Goal: Find specific page/section: Find specific page/section

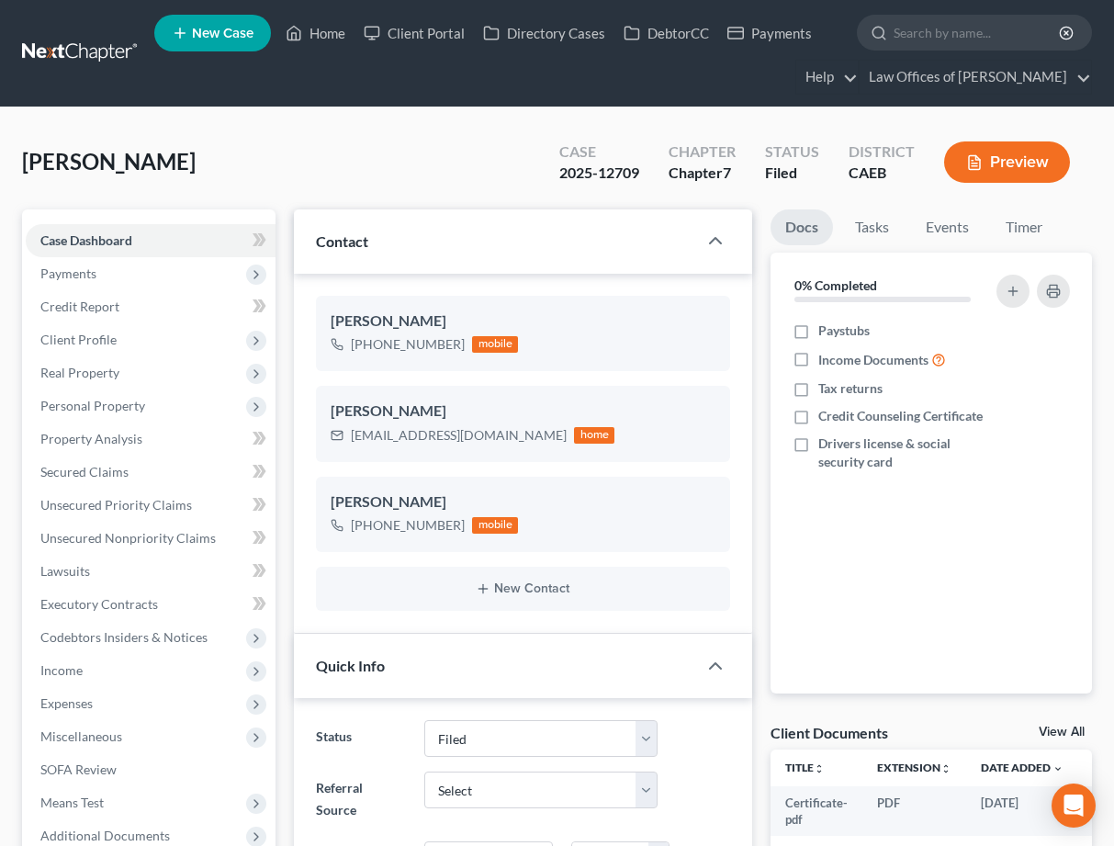
select select "5"
select select "0"
click at [304, 36] on link "Home" at bounding box center [316, 33] width 78 height 33
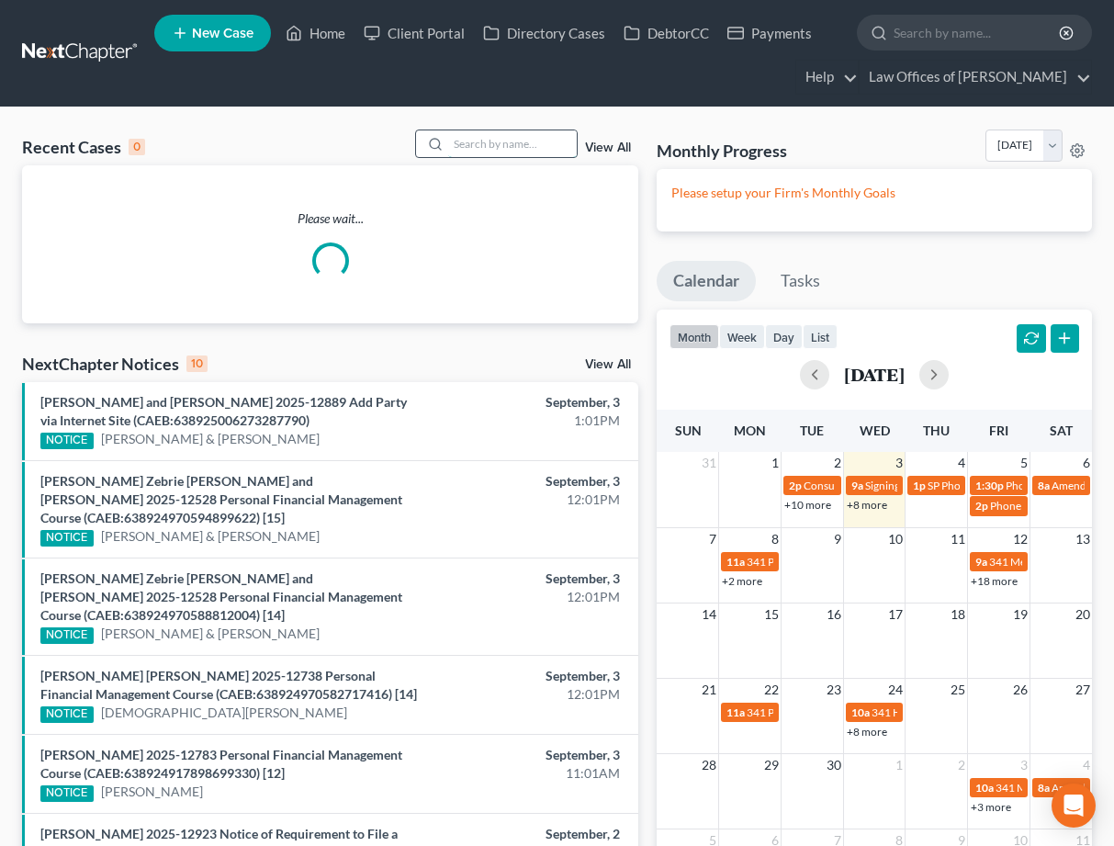
click at [523, 142] on input "search" at bounding box center [512, 143] width 129 height 27
type input "[PERSON_NAME]"
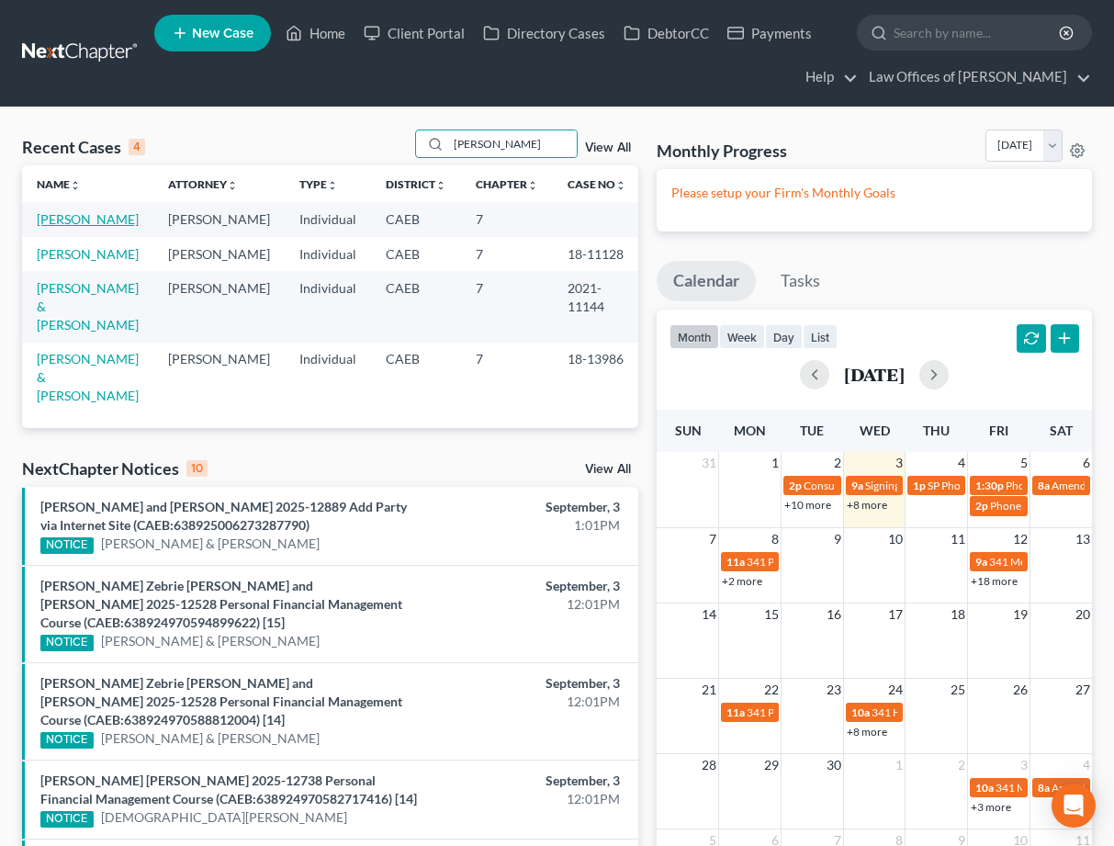
click at [101, 225] on link "[PERSON_NAME]" at bounding box center [88, 219] width 102 height 16
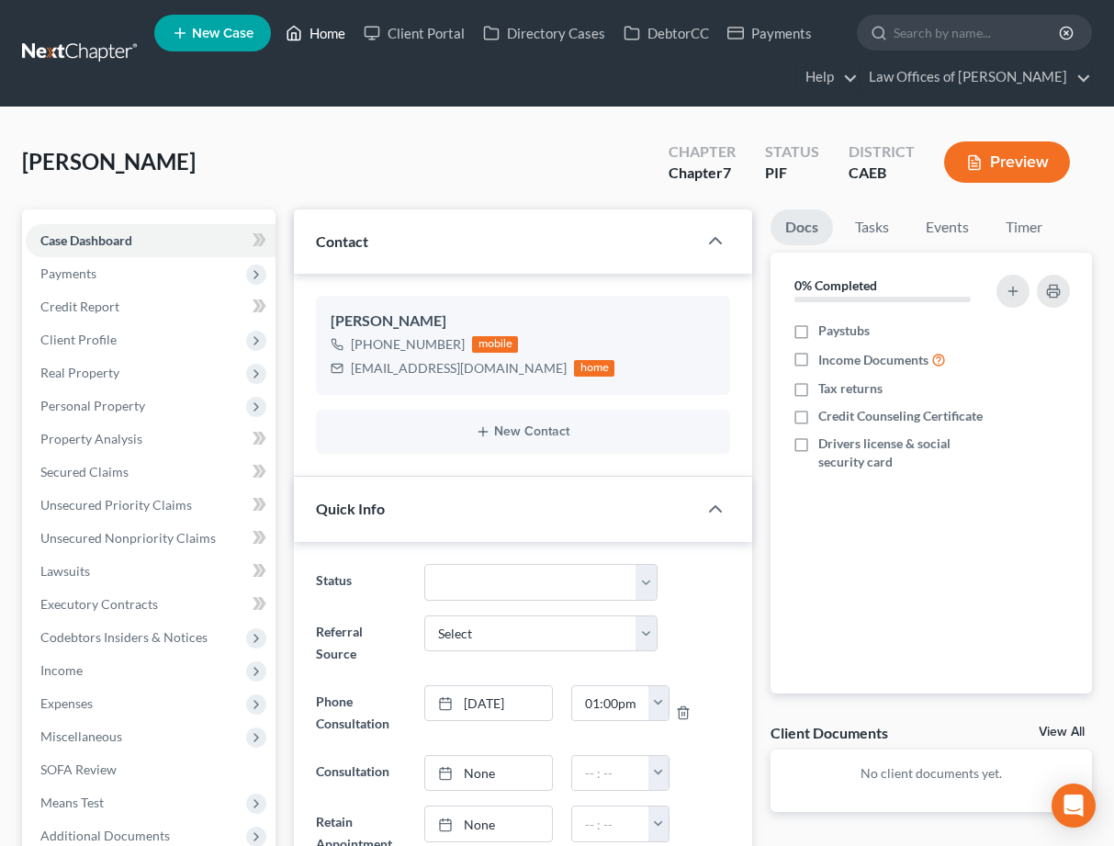
click at [317, 31] on link "Home" at bounding box center [316, 33] width 78 height 33
click at [320, 35] on link "Home" at bounding box center [316, 33] width 78 height 33
click at [335, 34] on link "Home" at bounding box center [316, 33] width 78 height 33
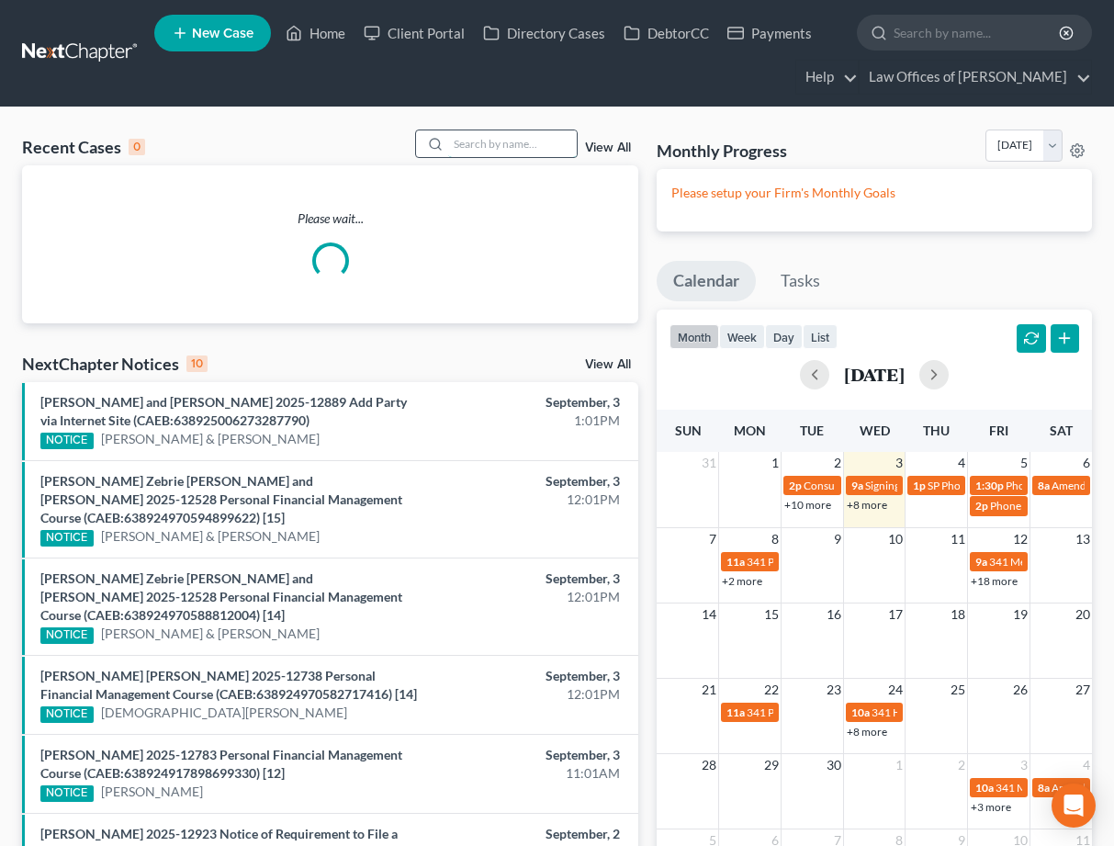
click at [508, 141] on input "search" at bounding box center [512, 143] width 129 height 27
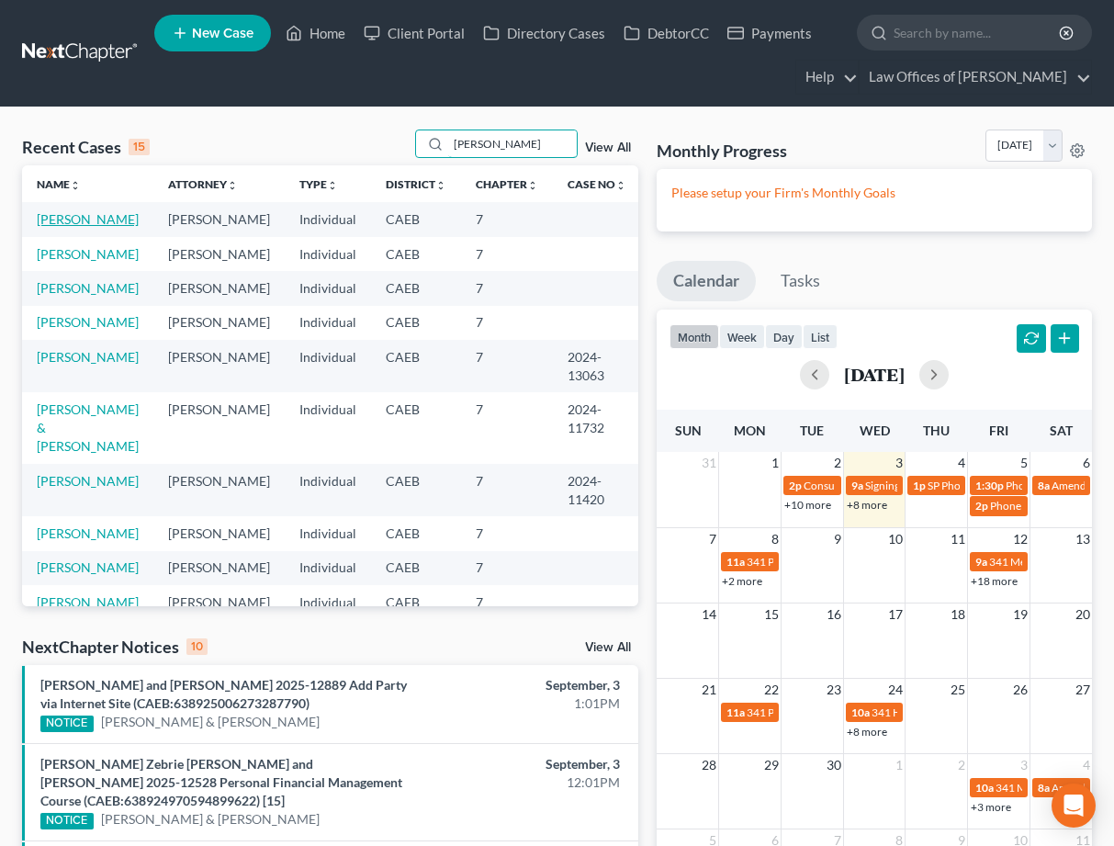
type input "[PERSON_NAME]"
click at [98, 218] on link "[PERSON_NAME]" at bounding box center [88, 219] width 102 height 16
select select "6"
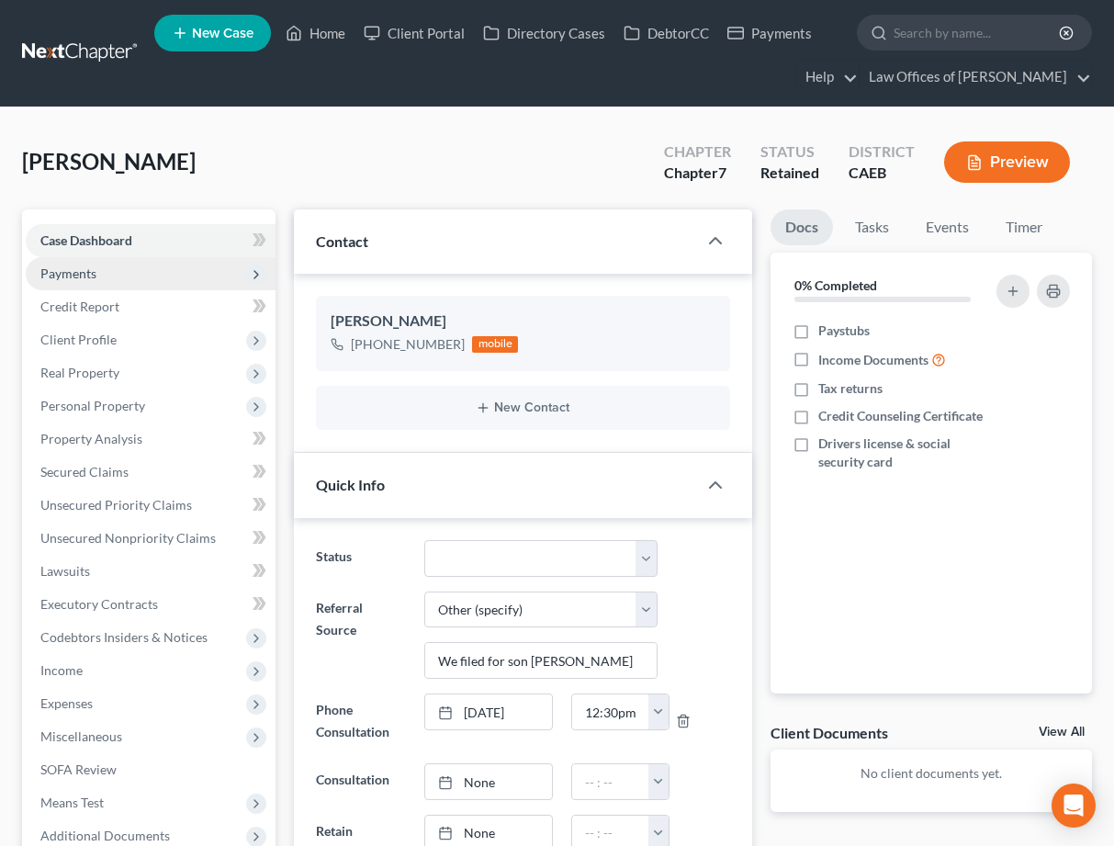
click at [51, 277] on span "Payments" at bounding box center [68, 274] width 56 height 16
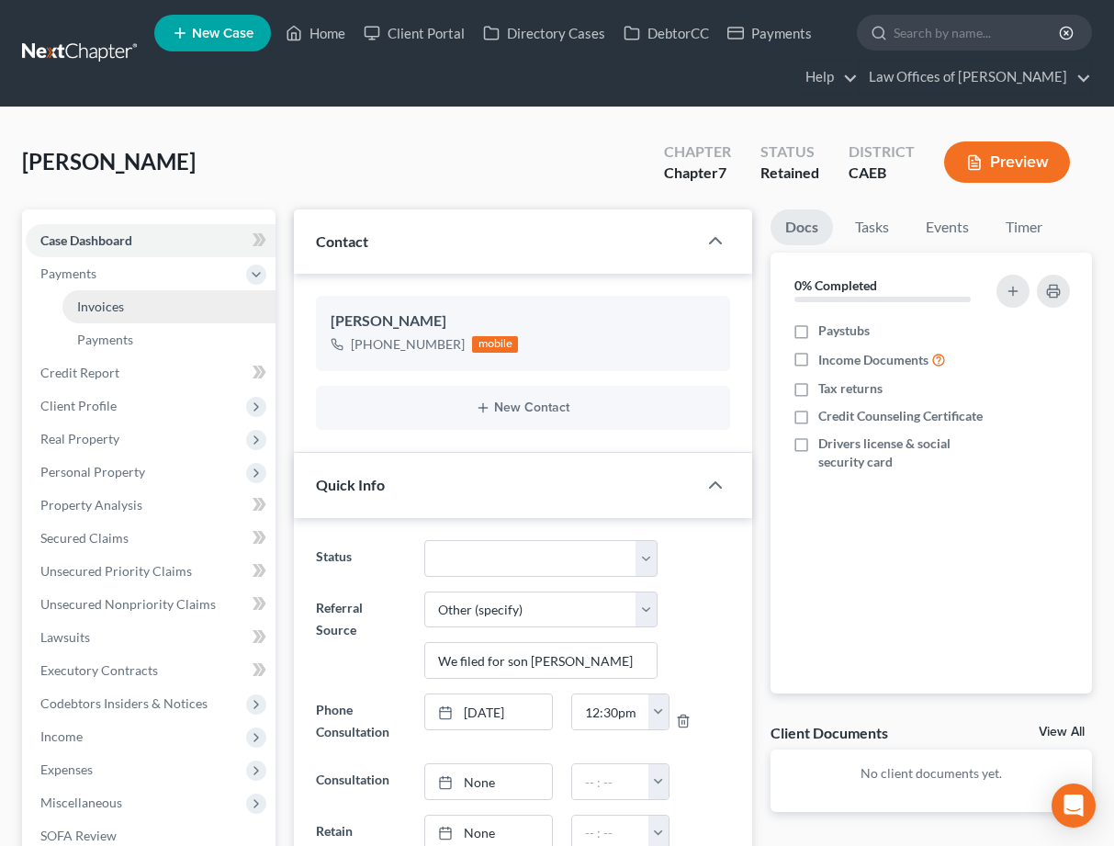
click at [100, 299] on span "Invoices" at bounding box center [100, 307] width 47 height 16
